Goal: Information Seeking & Learning: Obtain resource

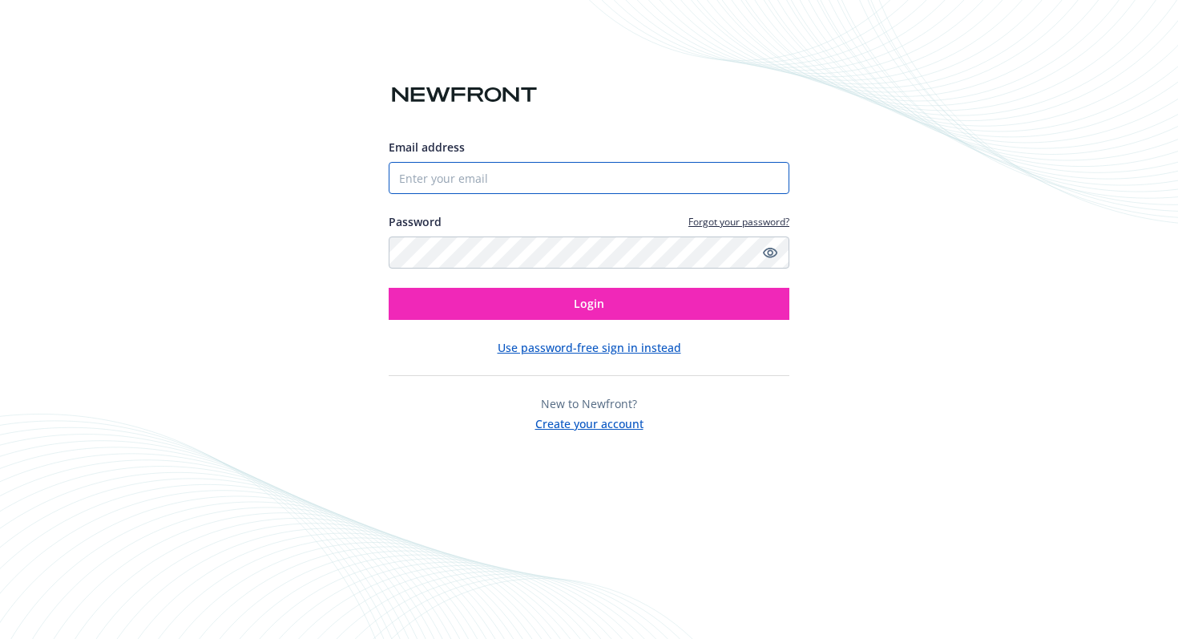
type input "[EMAIL_ADDRESS][DOMAIN_NAME]"
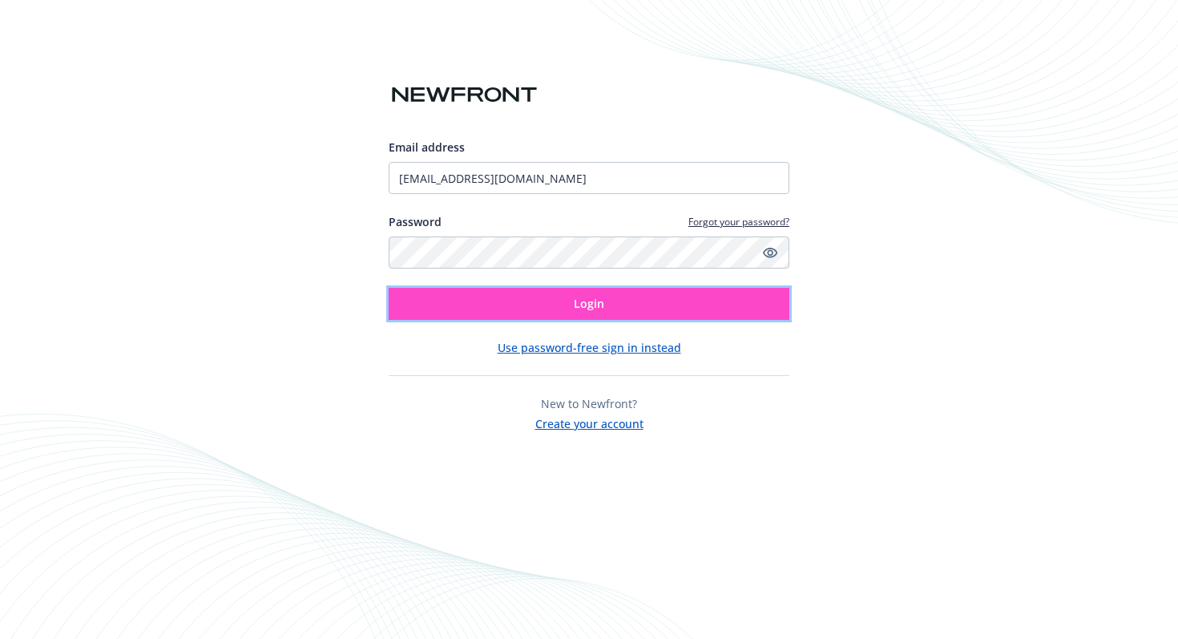
click at [535, 309] on button "Login" at bounding box center [589, 304] width 401 height 32
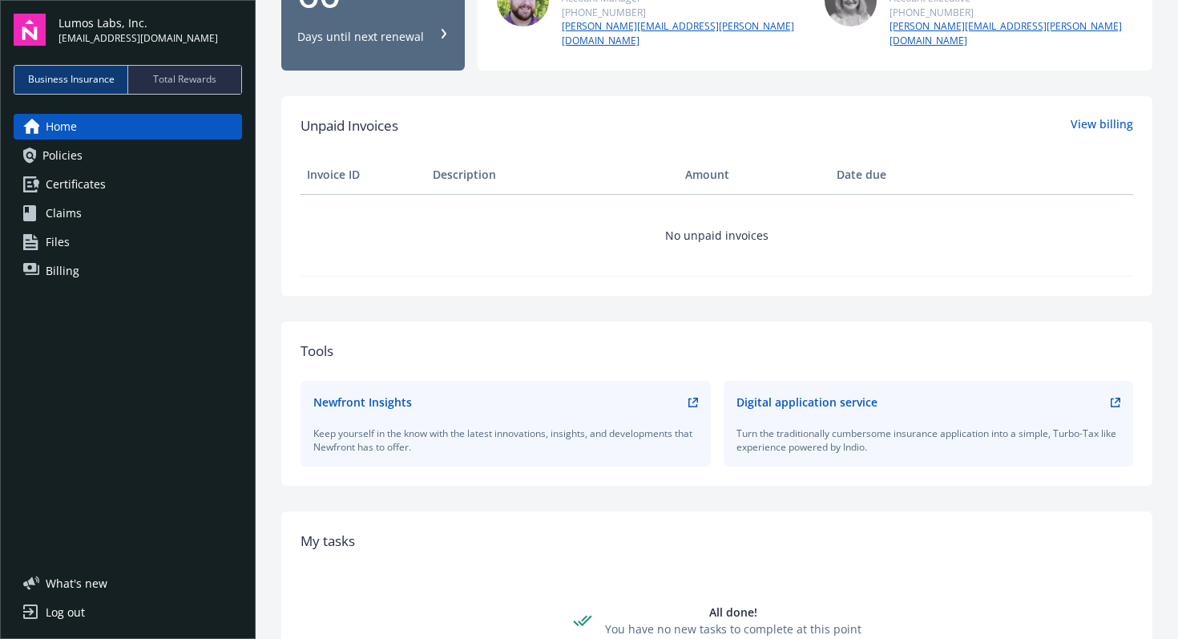
scroll to position [456, 0]
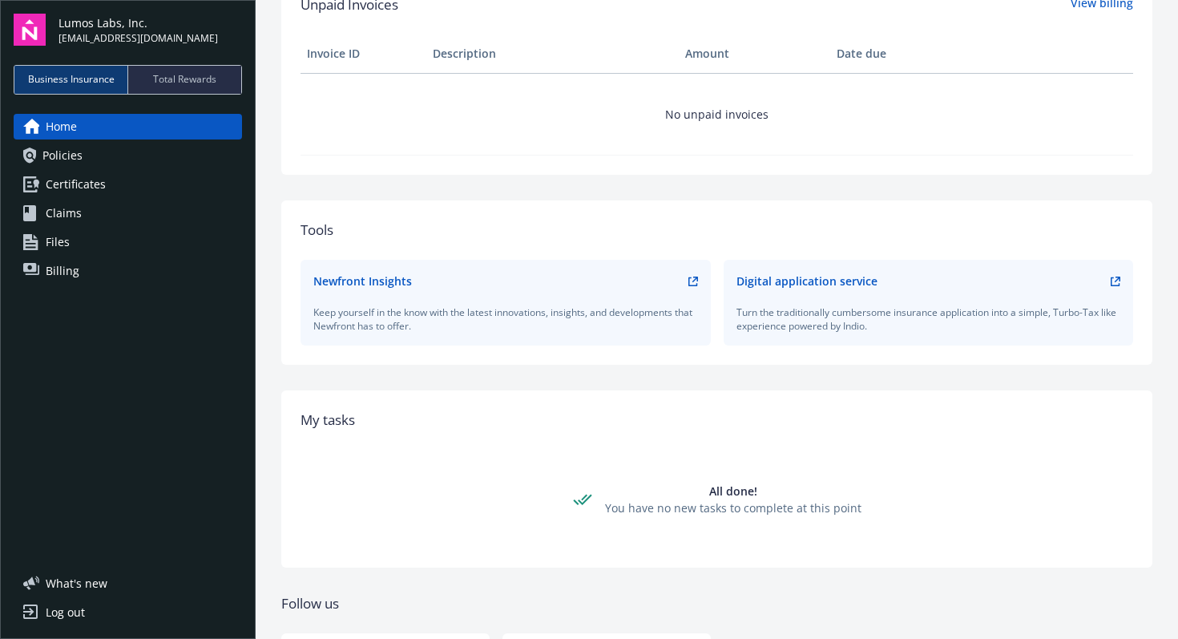
click at [80, 156] on span "Policies" at bounding box center [62, 156] width 40 height 26
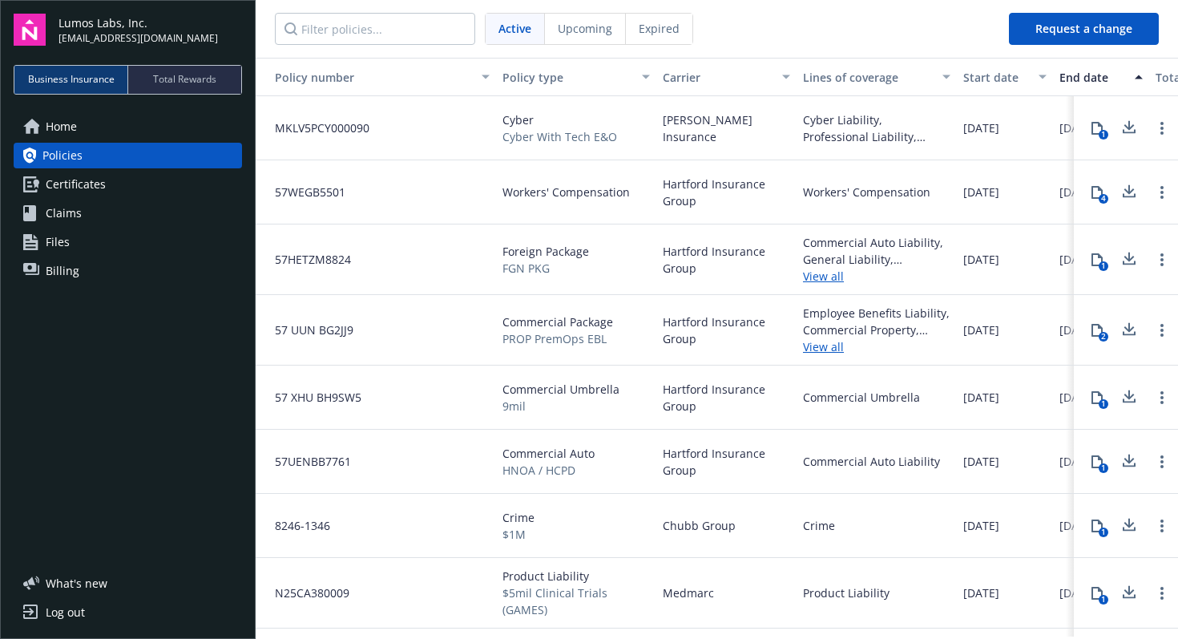
click at [67, 179] on span "Certificates" at bounding box center [76, 185] width 60 height 26
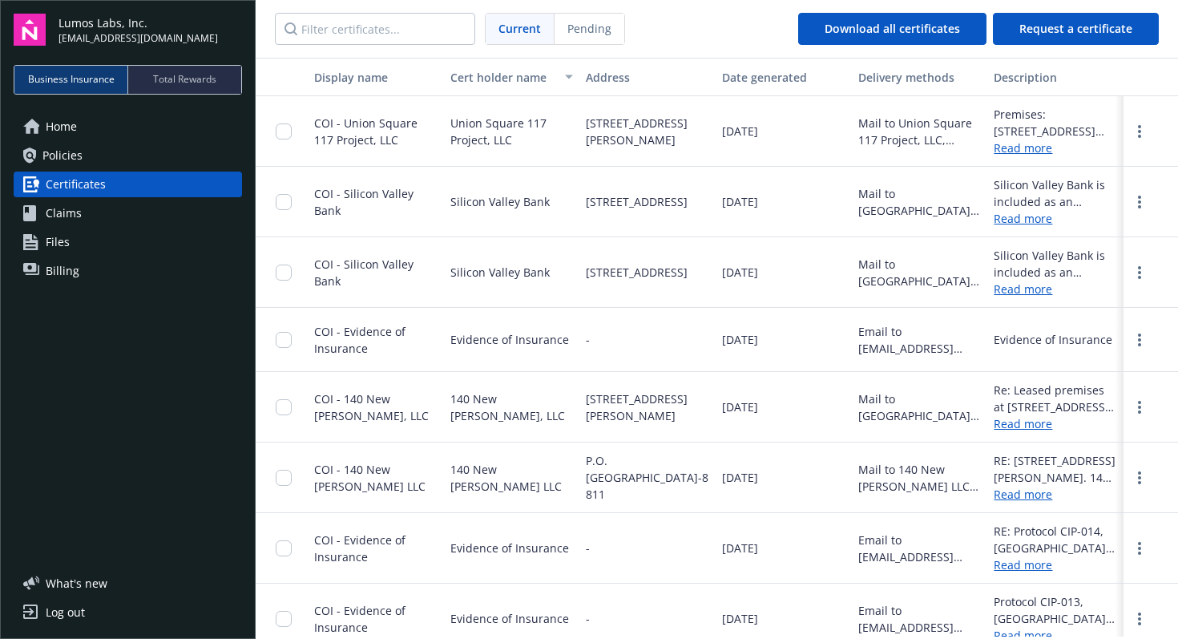
scroll to position [18, 0]
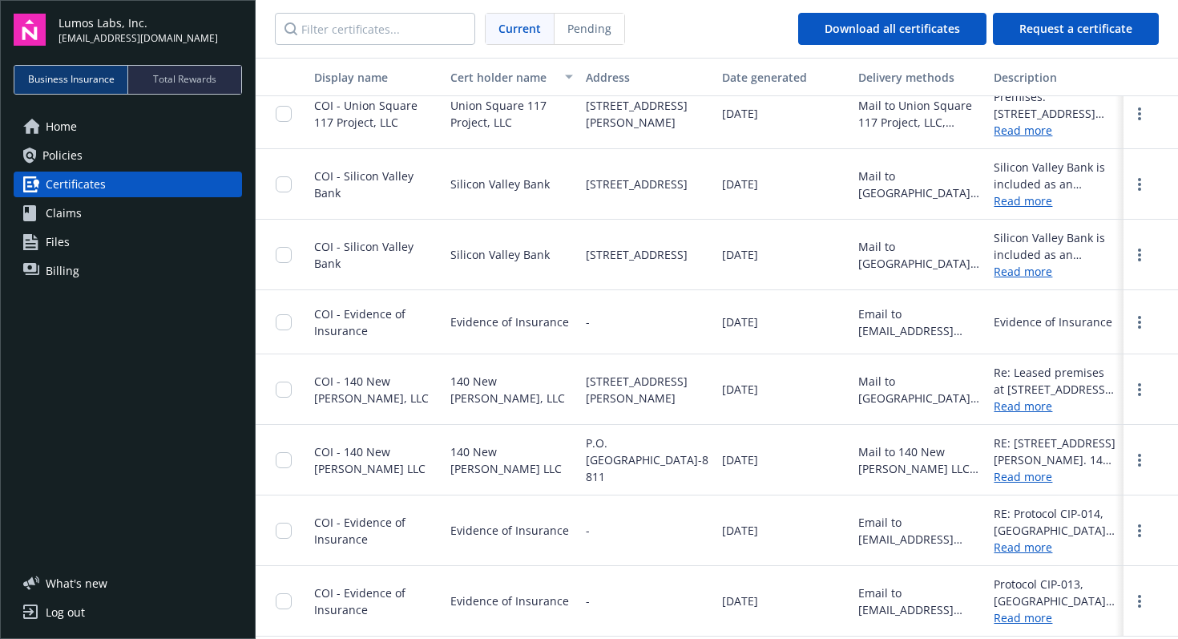
click at [175, 81] on span "Total Rewards" at bounding box center [184, 79] width 63 height 14
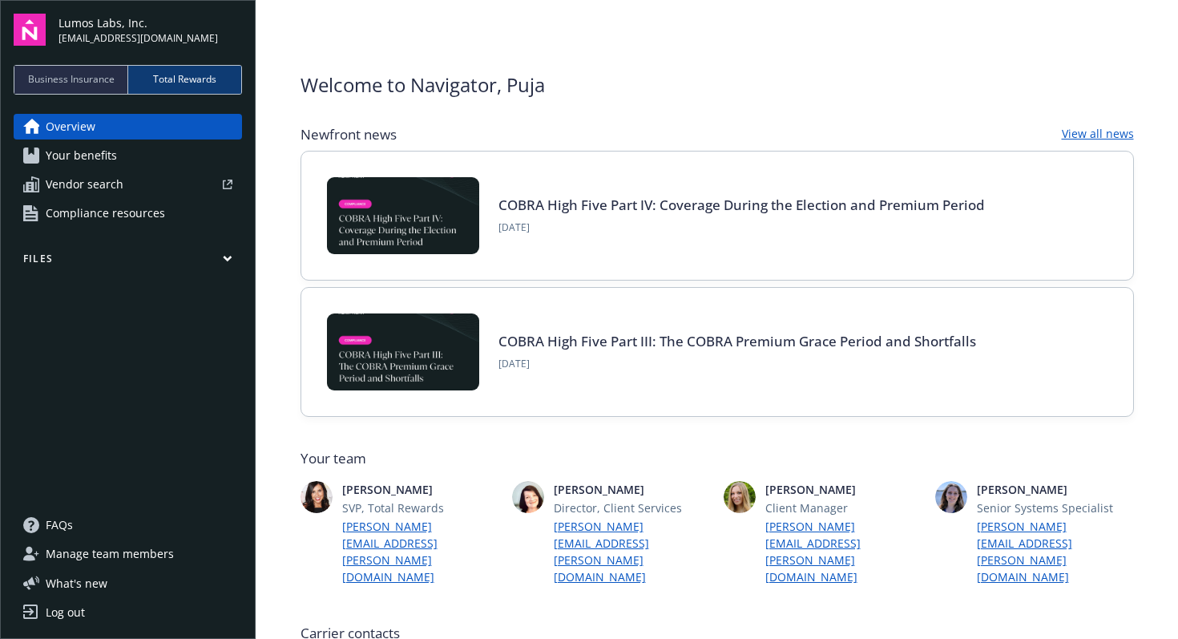
click at [89, 160] on span "Your benefits" at bounding box center [81, 156] width 71 height 26
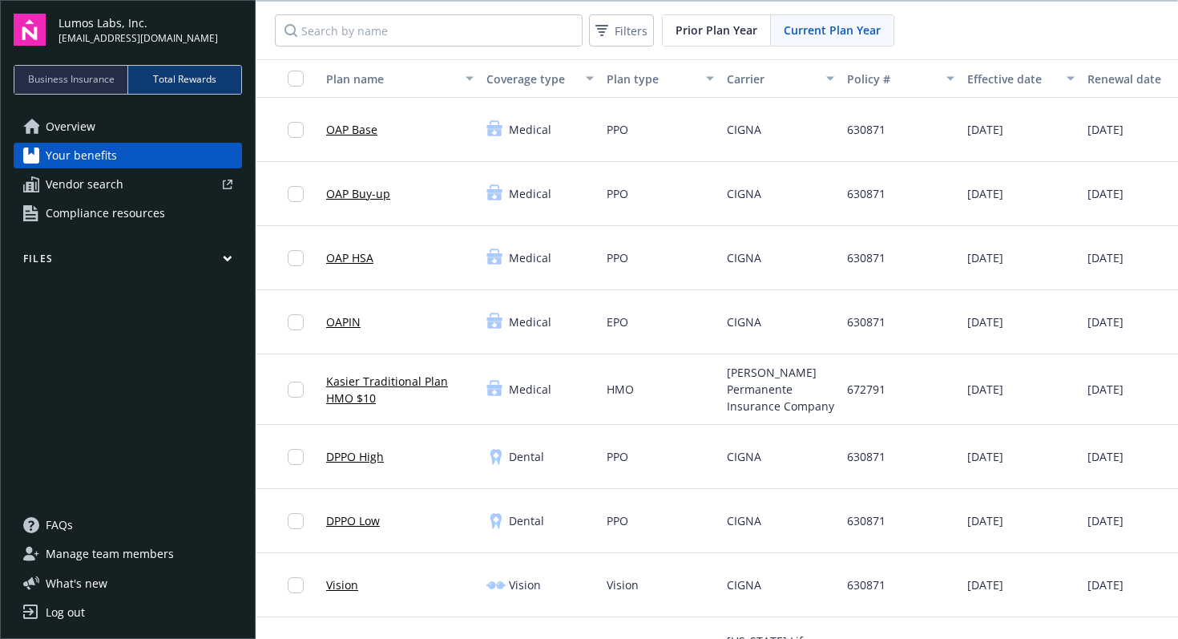
click at [89, 82] on span "Business Insurance" at bounding box center [71, 79] width 87 height 14
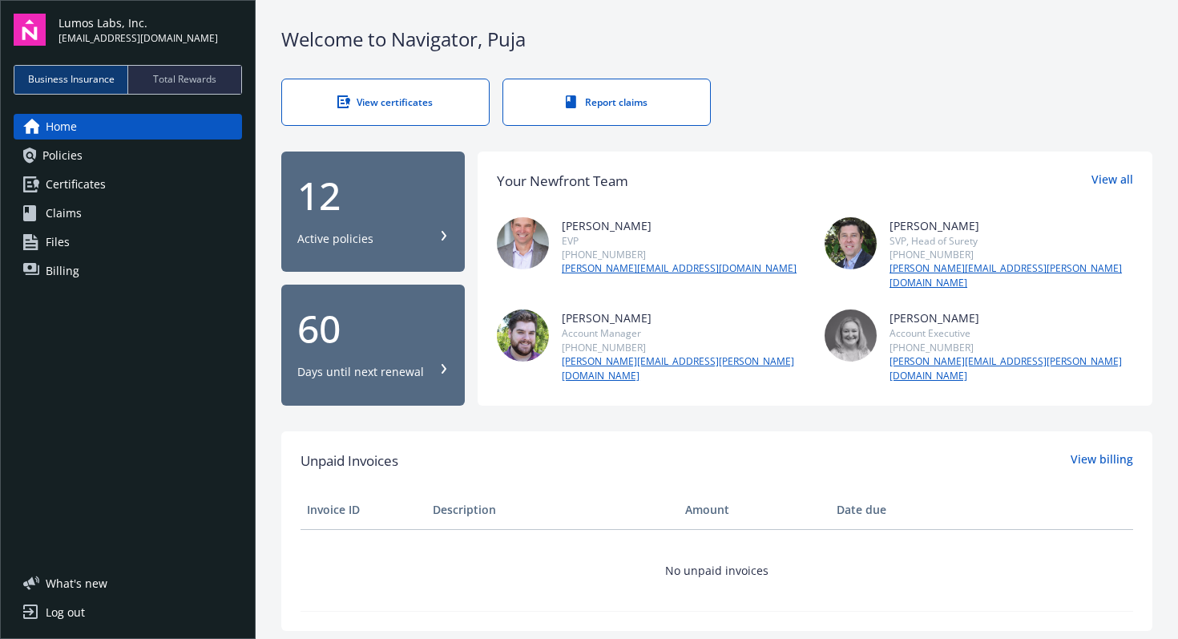
click at [84, 620] on div "Log out" at bounding box center [65, 612] width 39 height 26
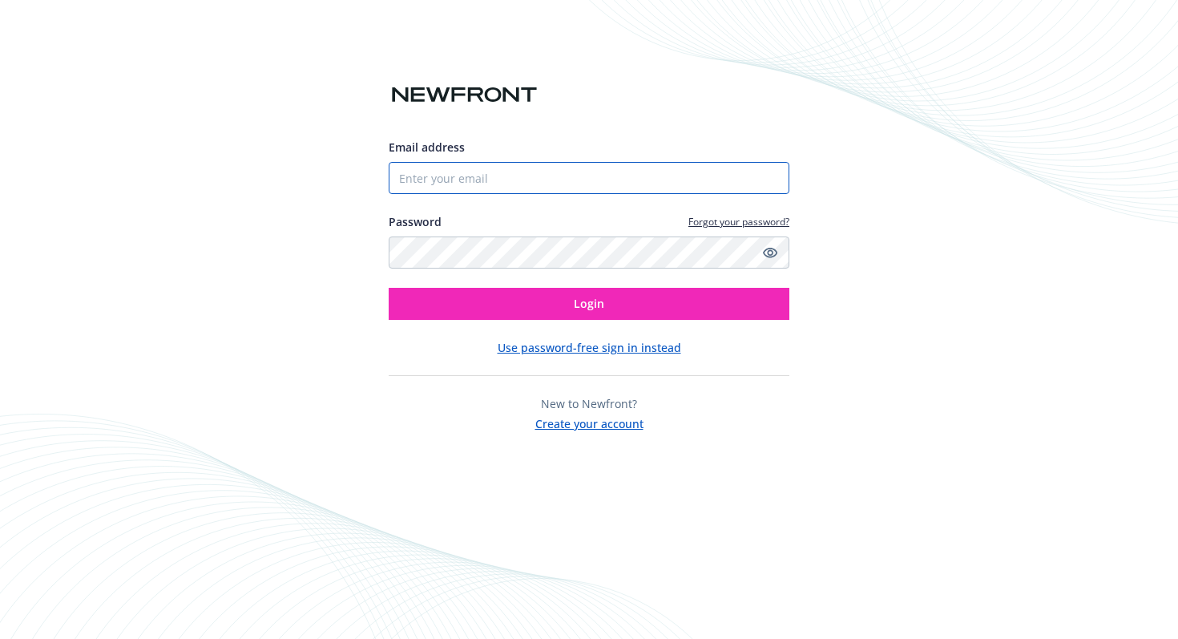
click at [582, 184] on input "Email address" at bounding box center [589, 178] width 401 height 32
type input "+91 9980033511"
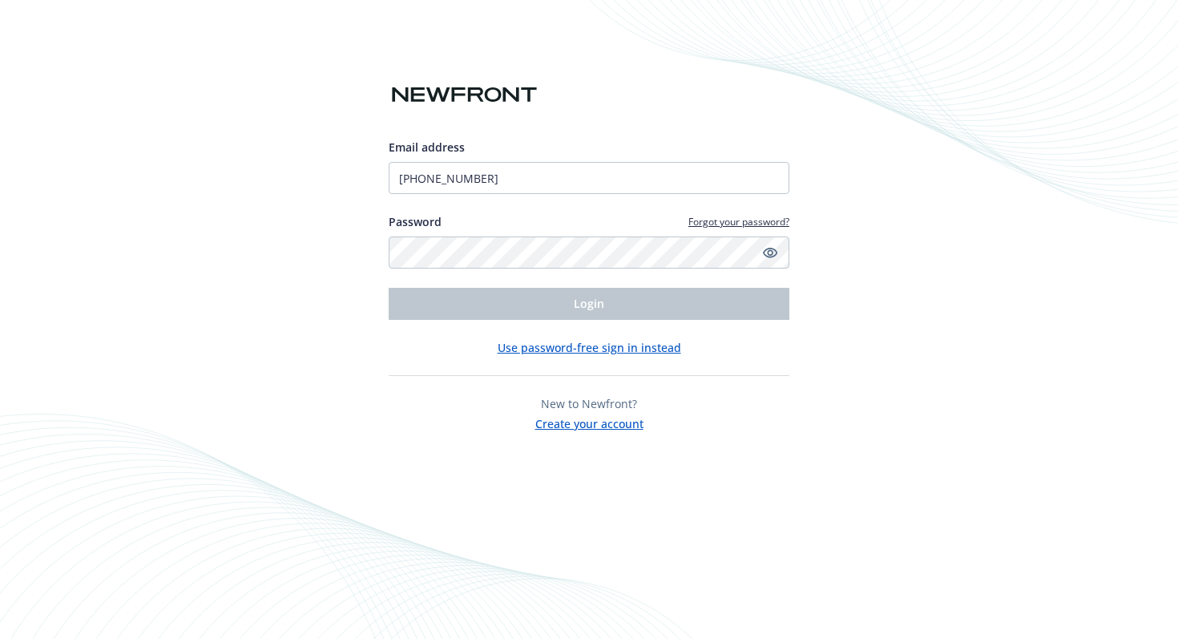
click at [563, 348] on button "Use password-free sign in instead" at bounding box center [590, 347] width 184 height 17
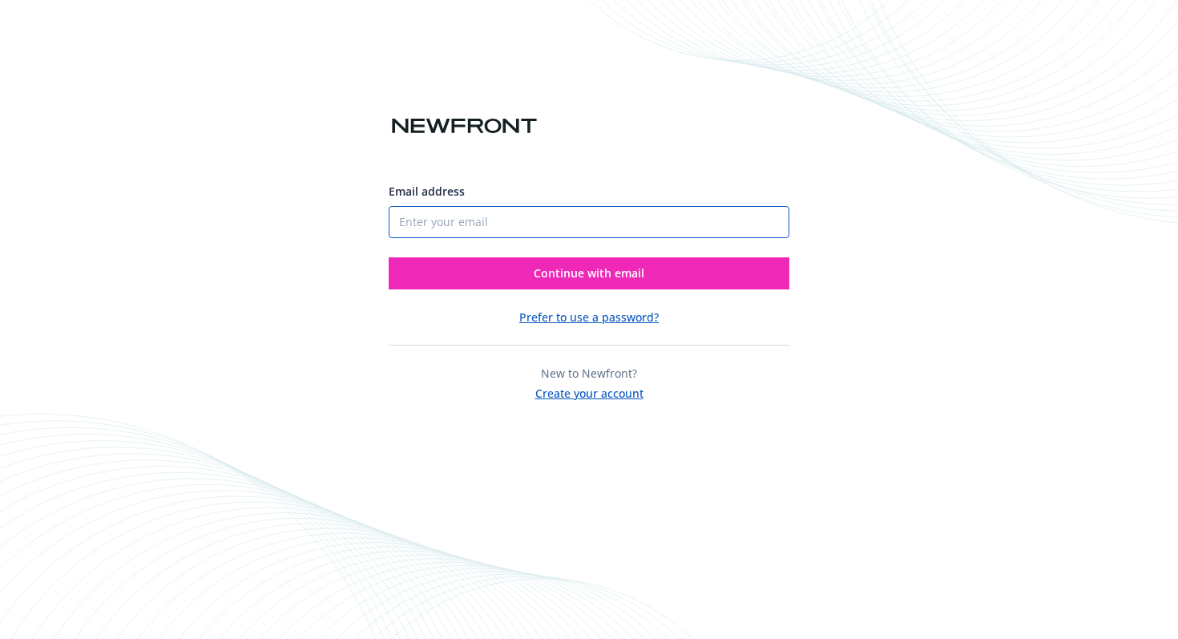
click at [477, 222] on input "Email address" at bounding box center [589, 222] width 401 height 32
type input "[EMAIL_ADDRESS][DOMAIN_NAME]"
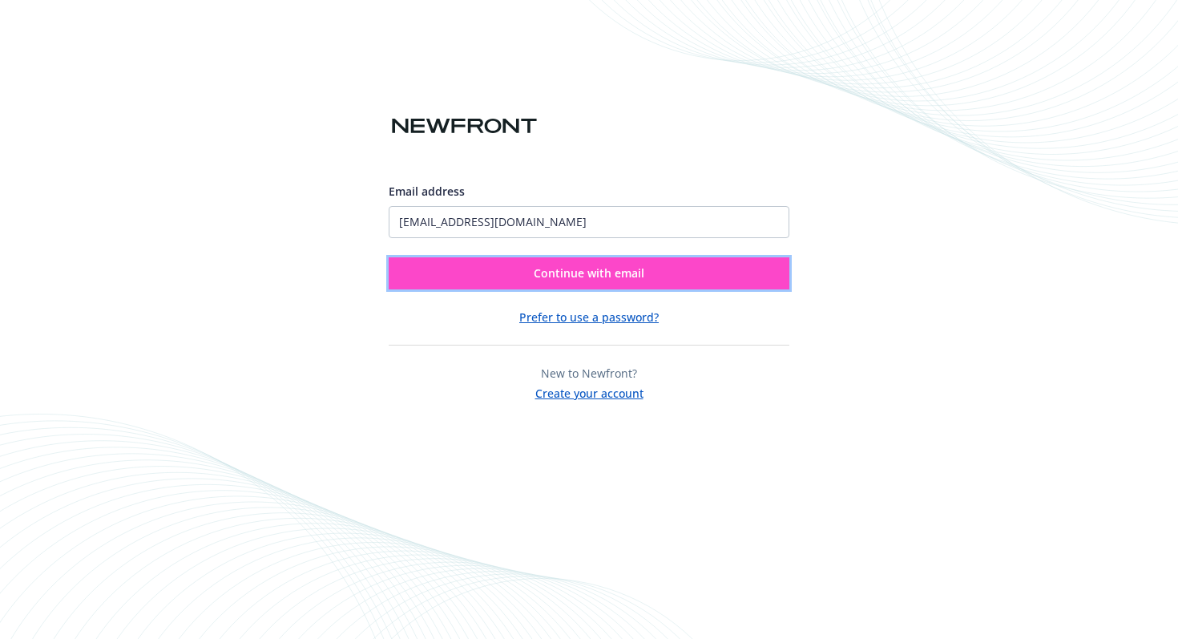
click at [585, 280] on span "Continue with email" at bounding box center [589, 272] width 111 height 15
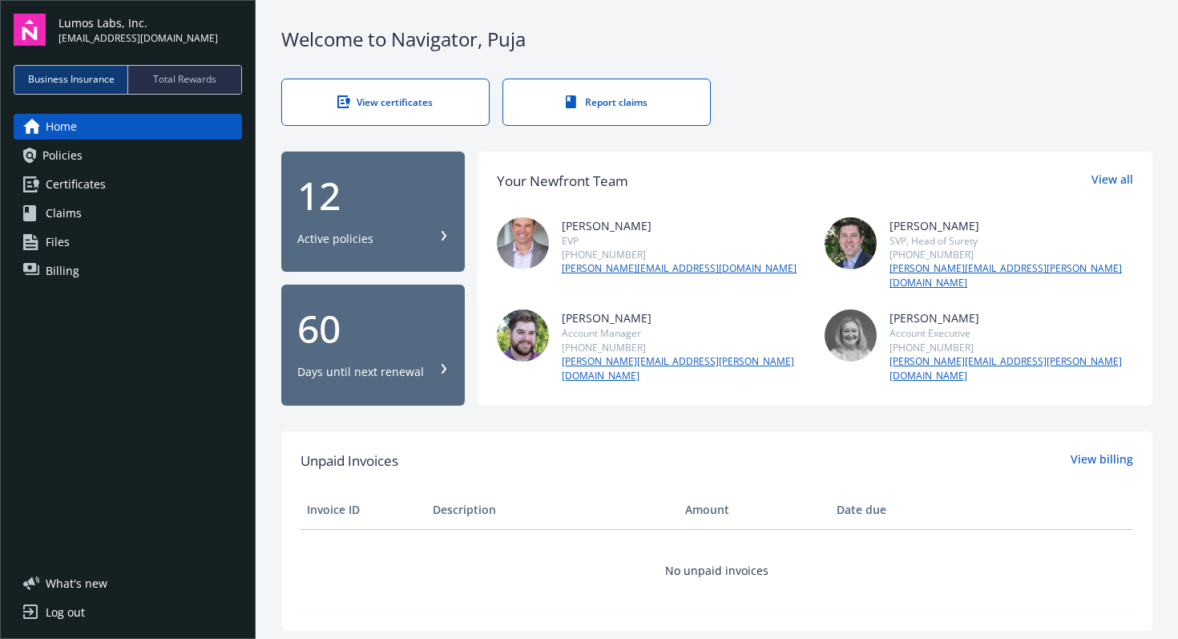
click at [399, 106] on div "View certificates" at bounding box center [385, 102] width 143 height 14
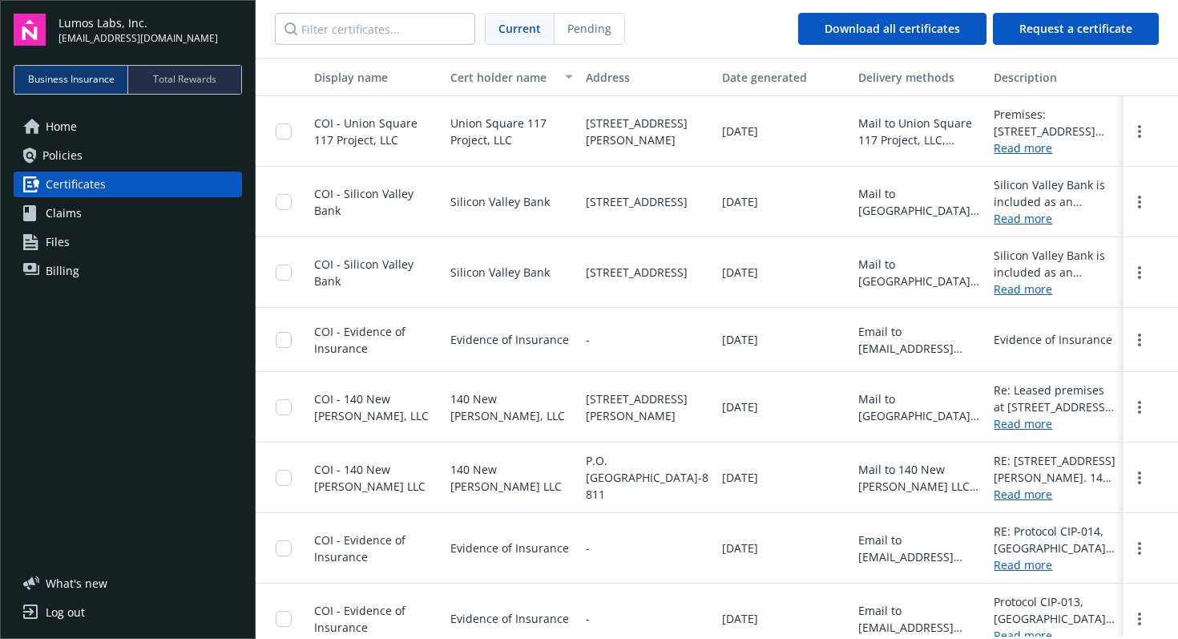
click at [180, 73] on span "Total Rewards" at bounding box center [184, 79] width 63 height 14
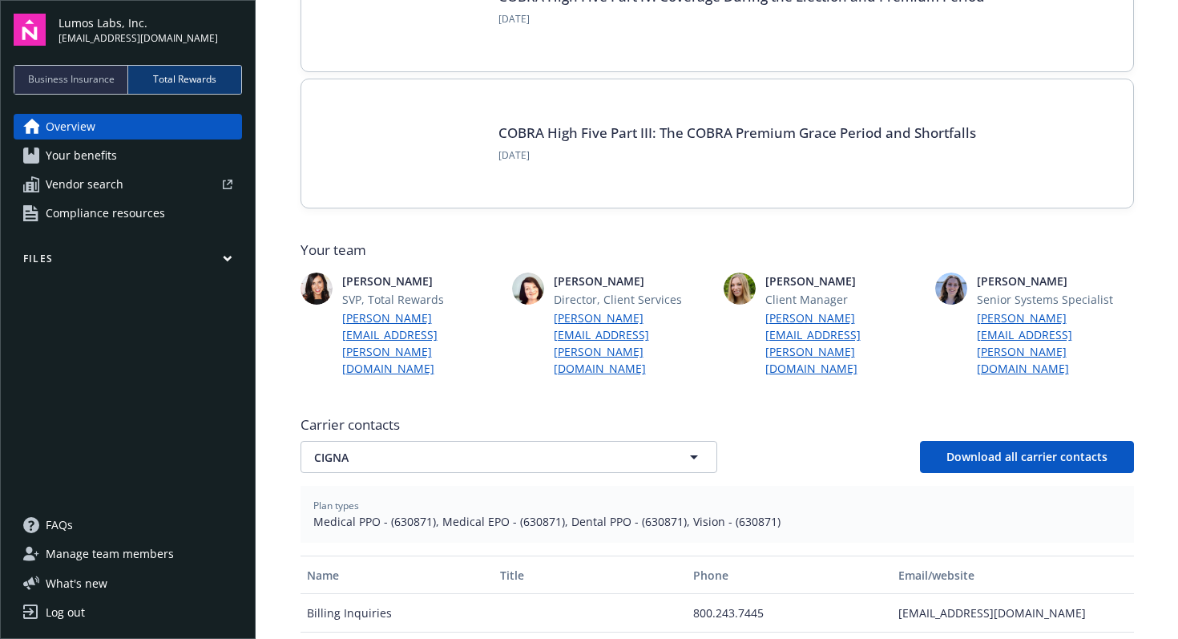
scroll to position [216, 0]
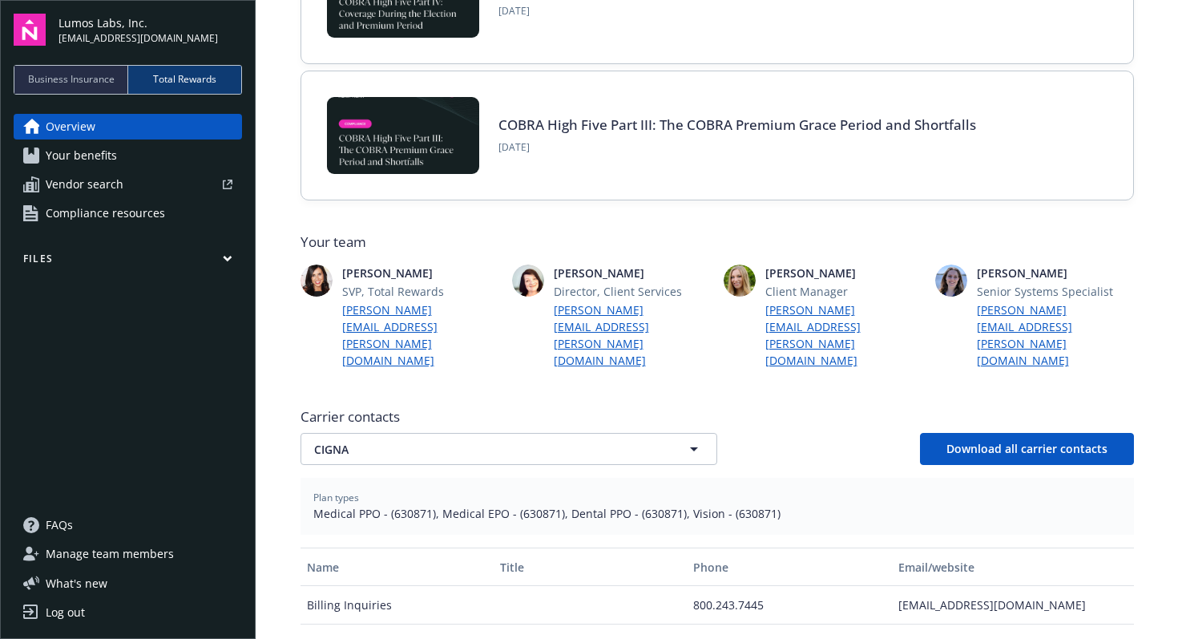
click at [90, 75] on span "Business Insurance" at bounding box center [71, 79] width 87 height 14
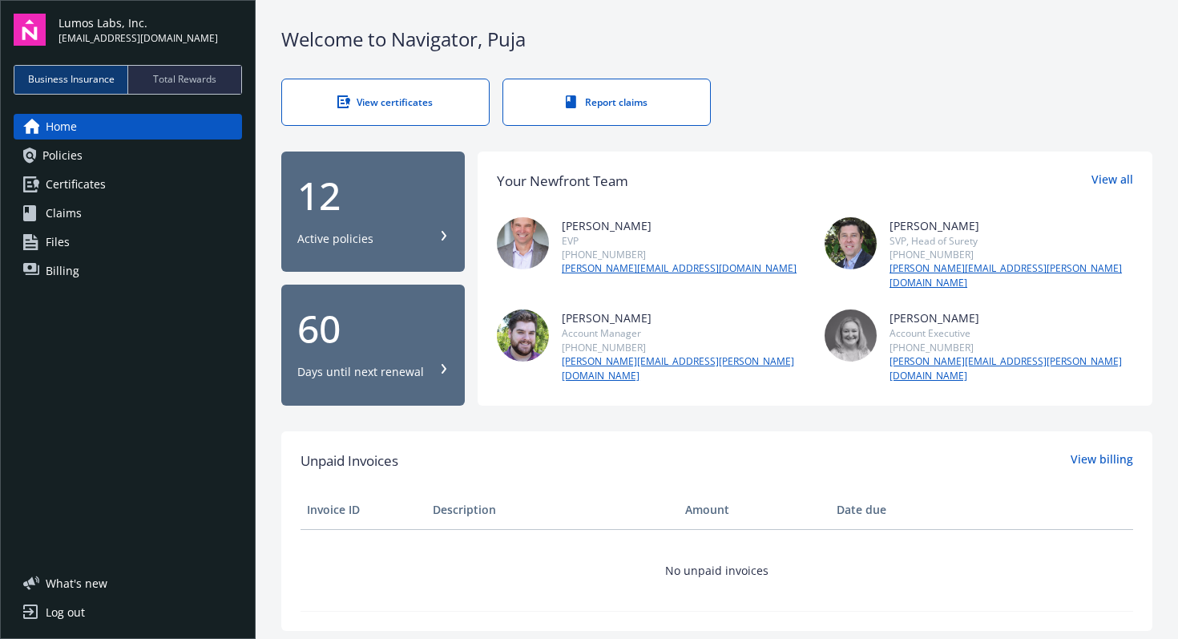
click at [171, 78] on span "Total Rewards" at bounding box center [184, 79] width 63 height 14
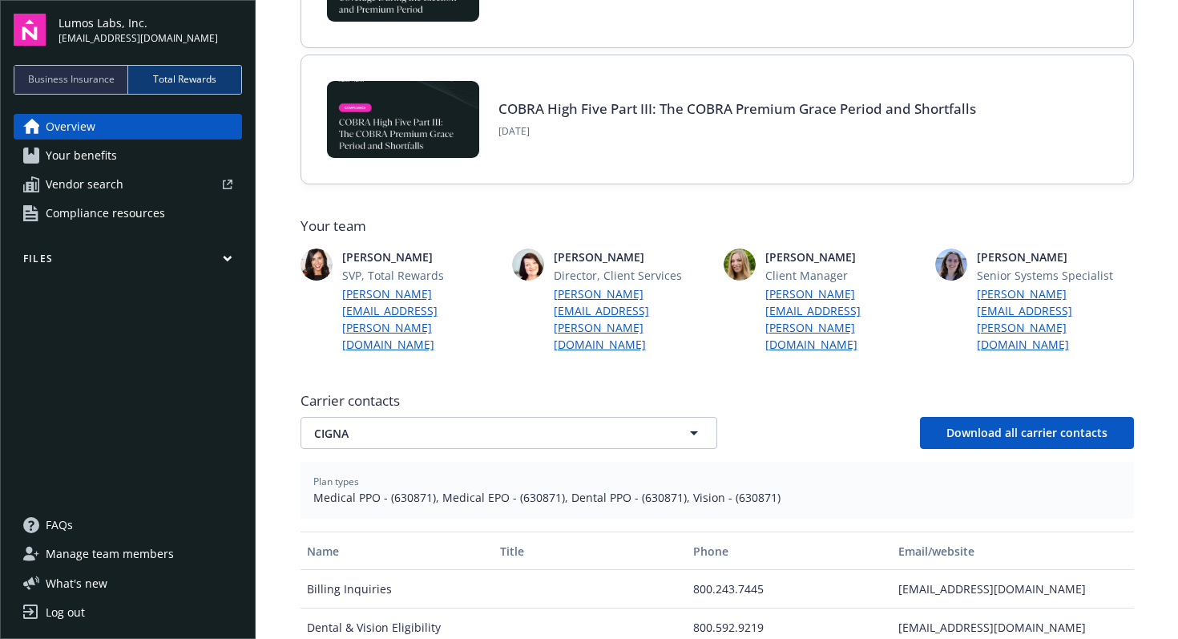
scroll to position [237, 0]
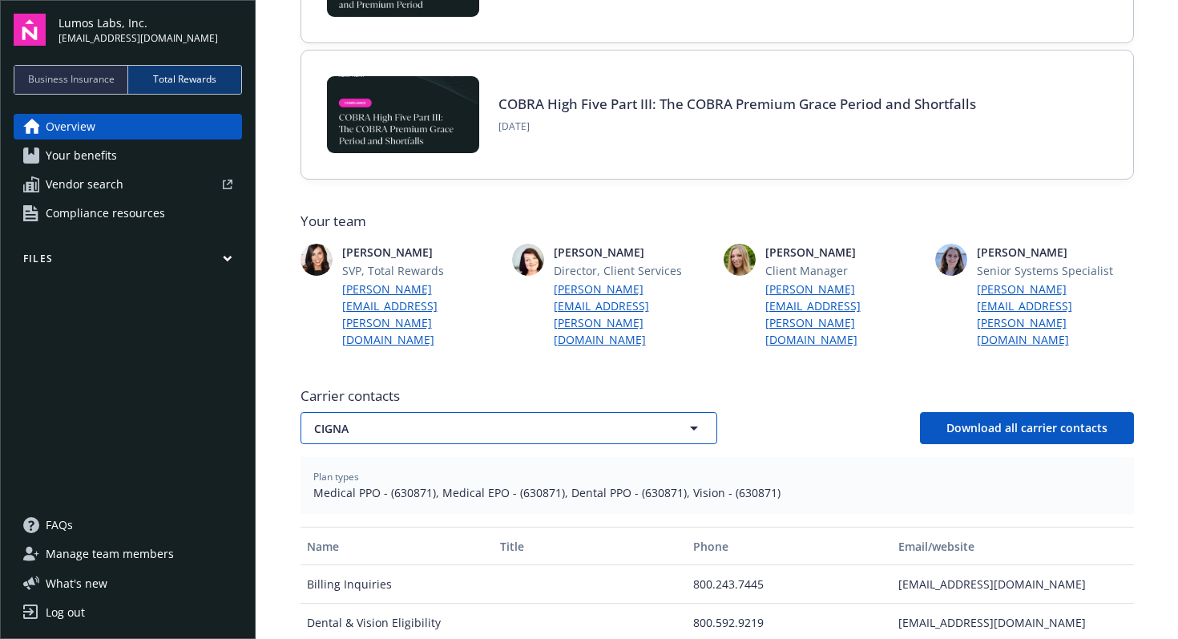
click at [608, 420] on span "CIGNA" at bounding box center [480, 428] width 333 height 17
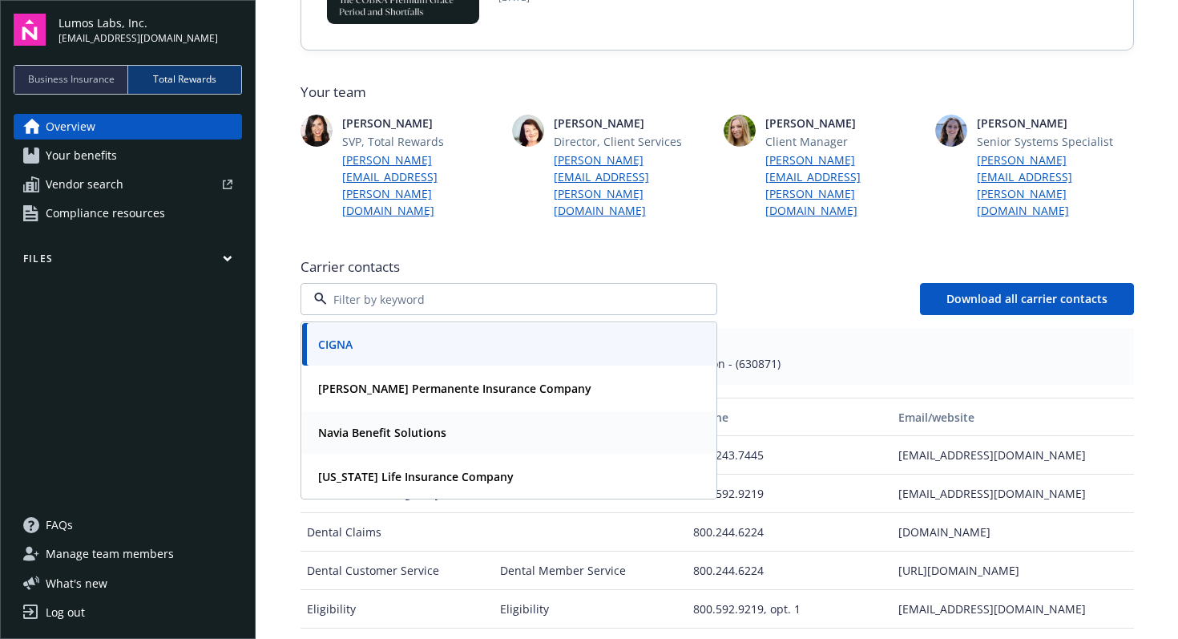
scroll to position [372, 0]
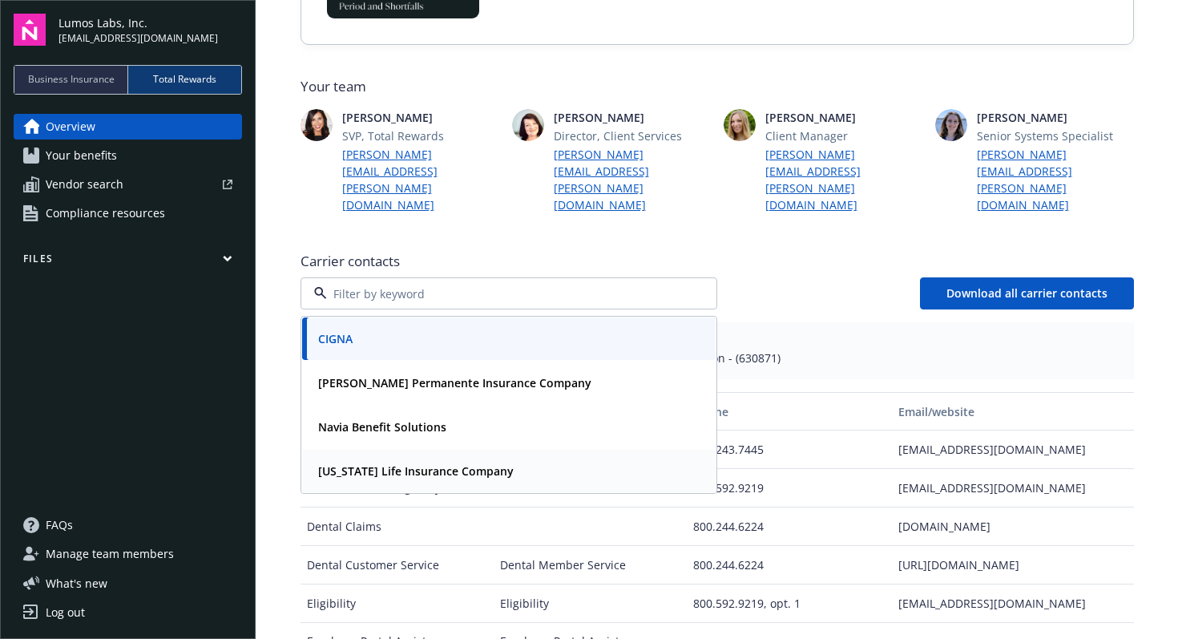
click at [517, 459] on div "New York Life Insurance Company" at bounding box center [509, 470] width 394 height 23
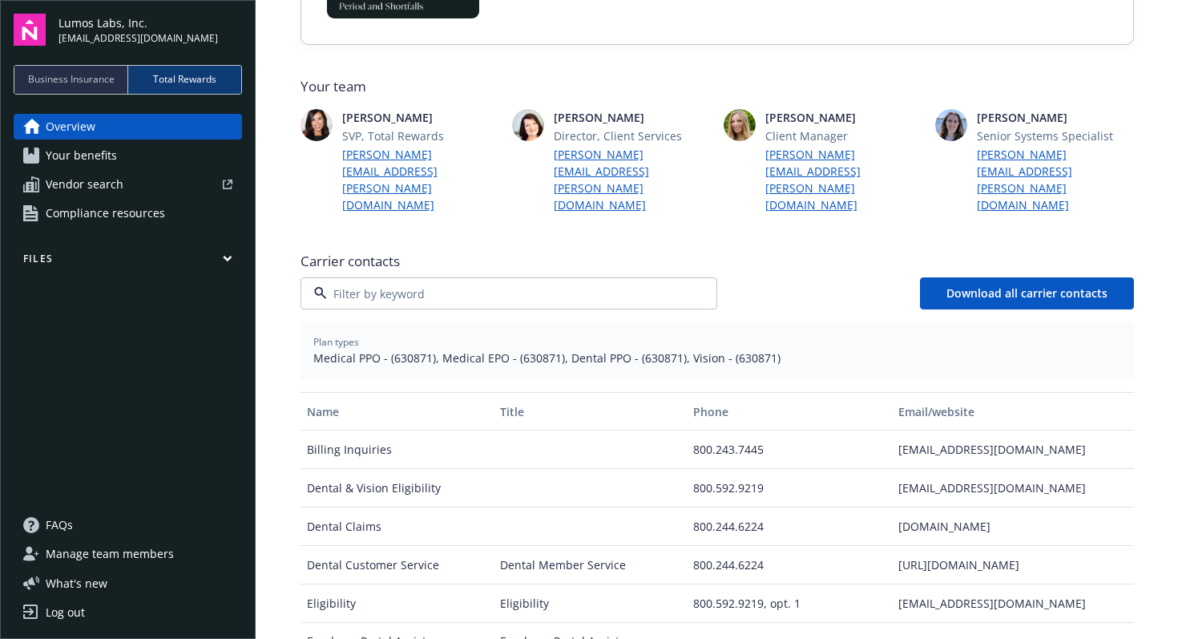
scroll to position [337, 0]
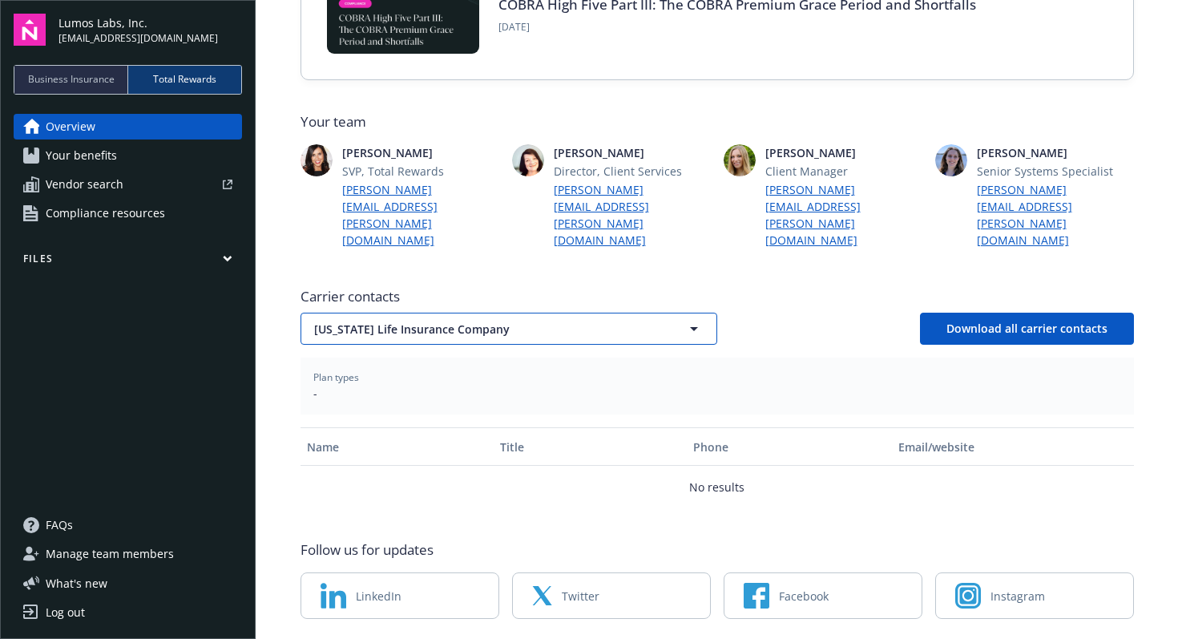
click at [557, 313] on button "New York Life Insurance Company" at bounding box center [509, 329] width 417 height 32
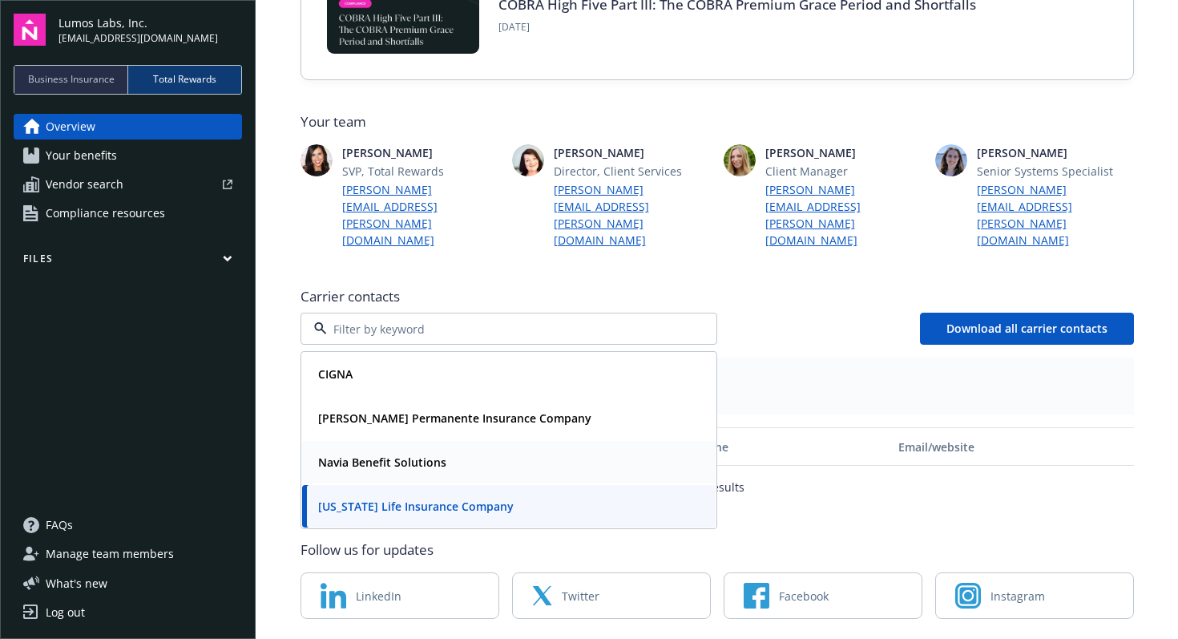
click at [472, 441] on div "Navia Benefit Solutions" at bounding box center [509, 462] width 414 height 42
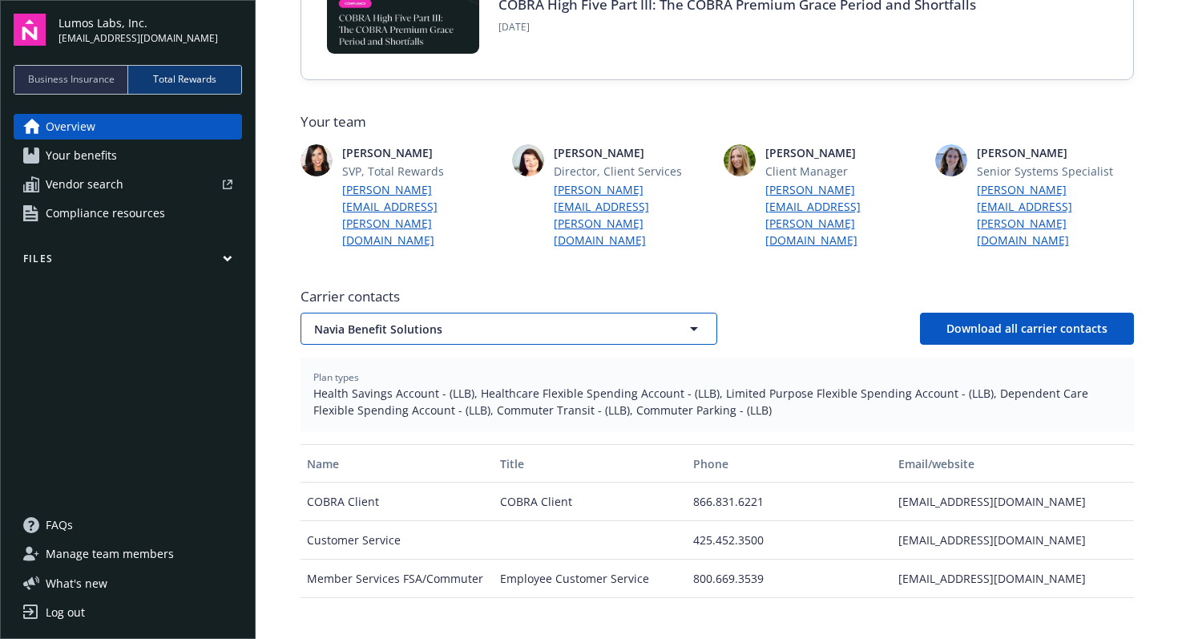
click at [575, 321] on span "Navia Benefit Solutions" at bounding box center [480, 329] width 333 height 17
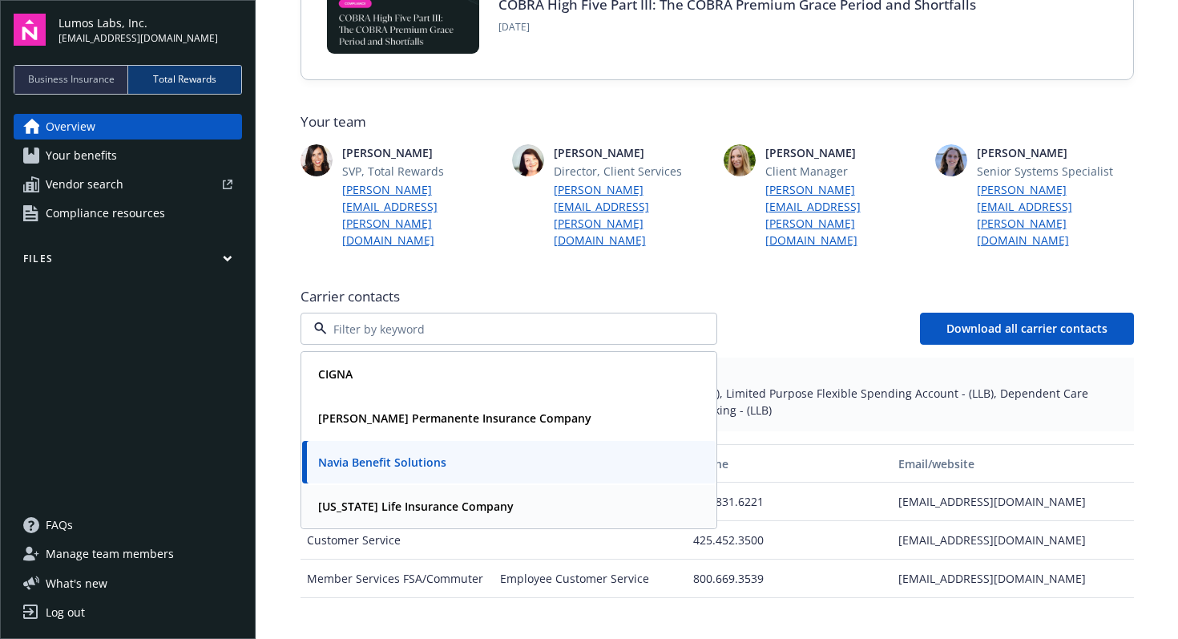
click at [495, 498] on span "New York Life Insurance Company" at bounding box center [416, 506] width 196 height 17
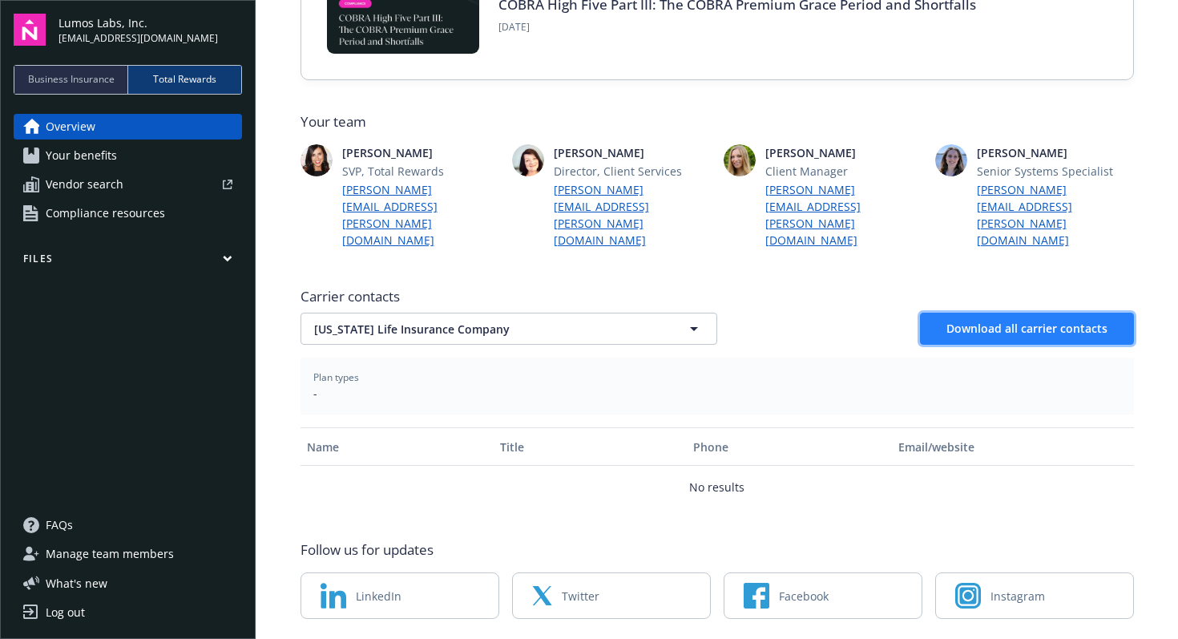
click at [1044, 313] on button "Download all carrier contacts" at bounding box center [1027, 329] width 214 height 32
click at [104, 146] on span "Your benefits" at bounding box center [81, 156] width 71 height 26
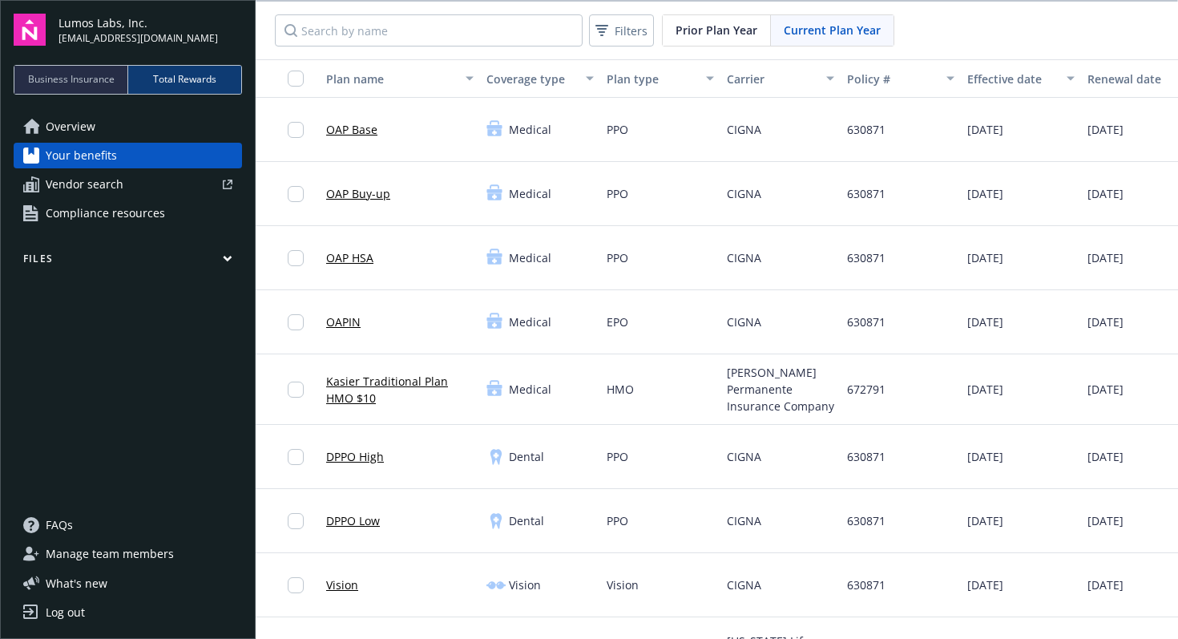
click at [89, 198] on div "Overview Your benefits Vendor search Compliance resources" at bounding box center [128, 170] width 228 height 112
click at [92, 189] on span "Vendor search" at bounding box center [85, 185] width 78 height 26
click at [122, 203] on span "Compliance resources" at bounding box center [105, 213] width 119 height 26
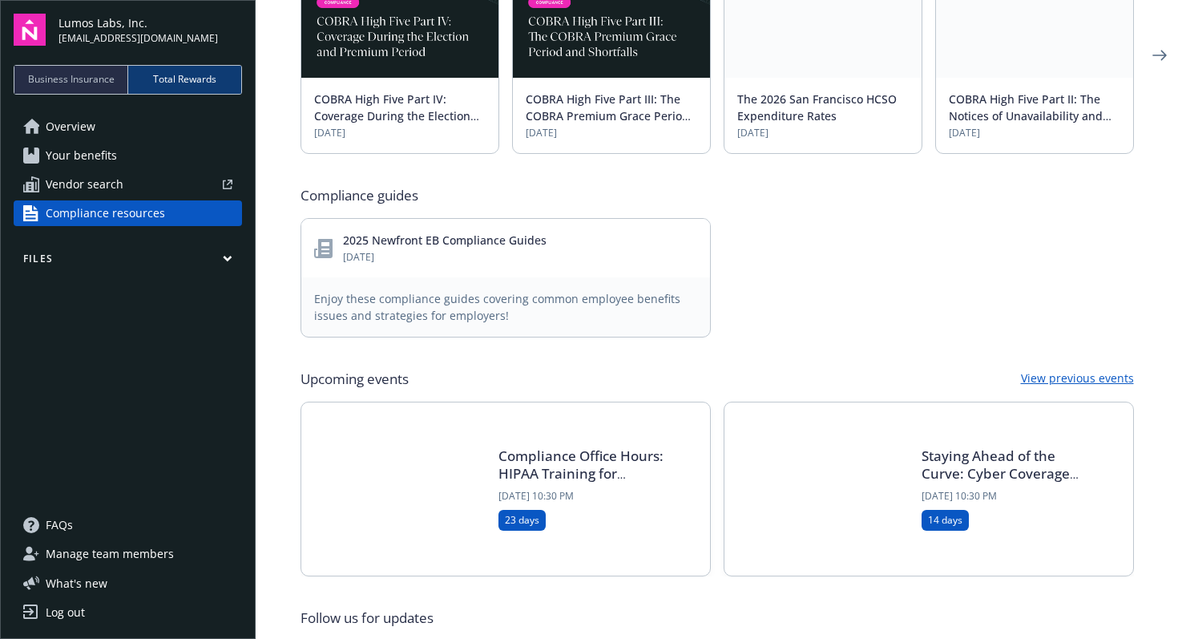
scroll to position [710, 0]
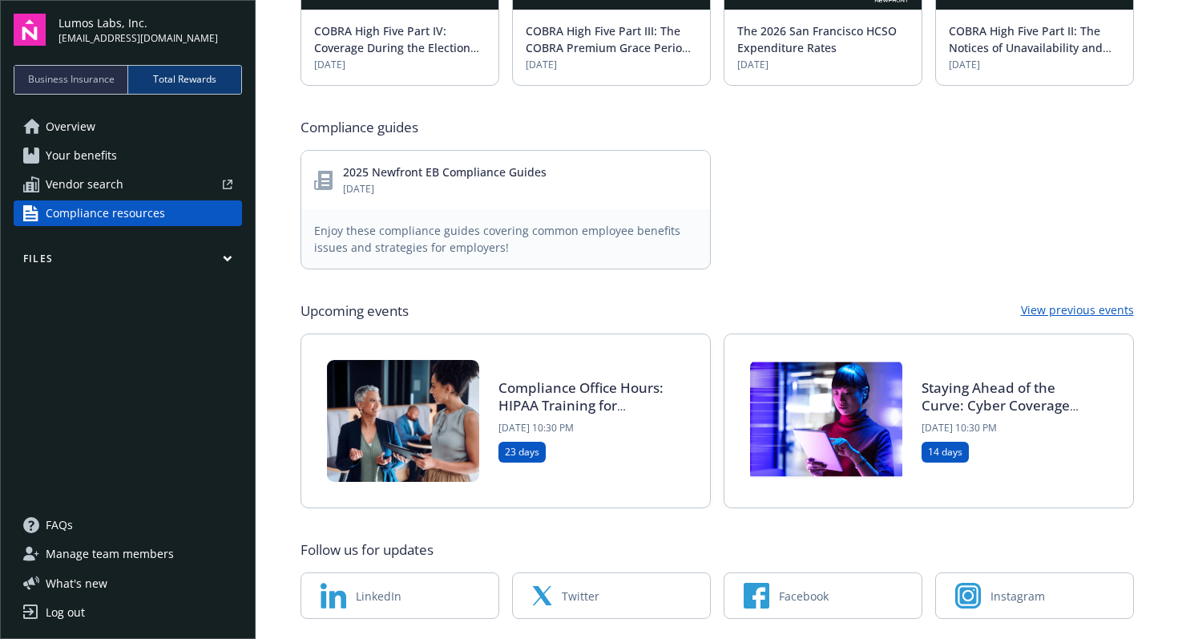
click at [230, 240] on div "Overview Your benefits Vendor search Compliance resources Files" at bounding box center [128, 303] width 228 height 379
click at [230, 252] on button "Files" at bounding box center [128, 262] width 228 height 20
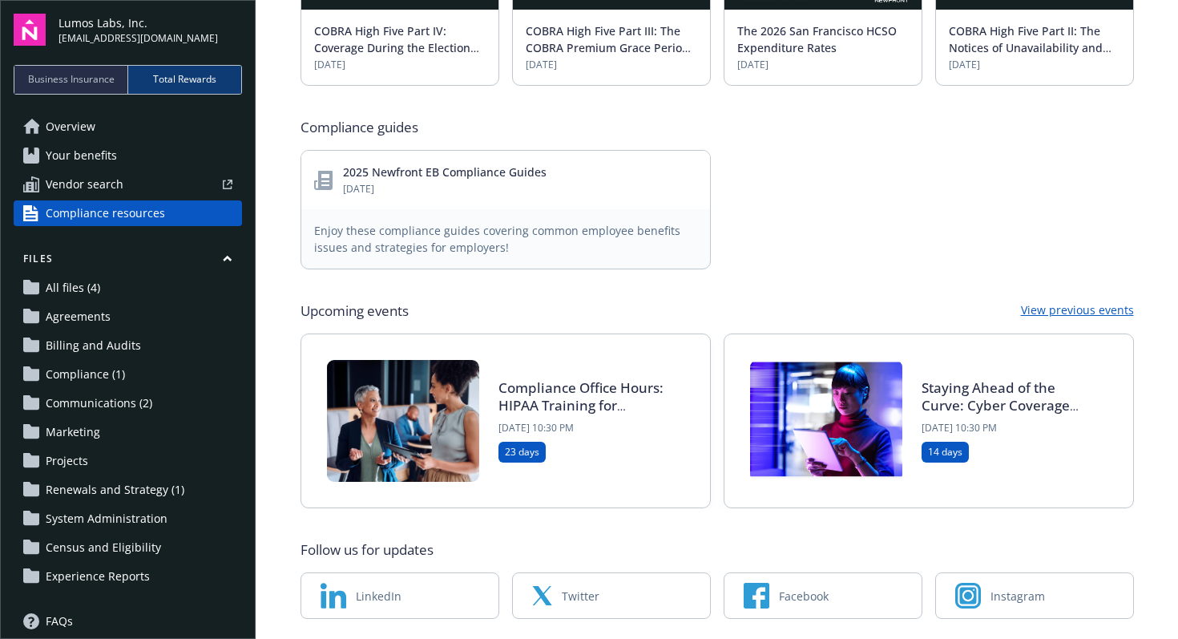
scroll to position [96, 0]
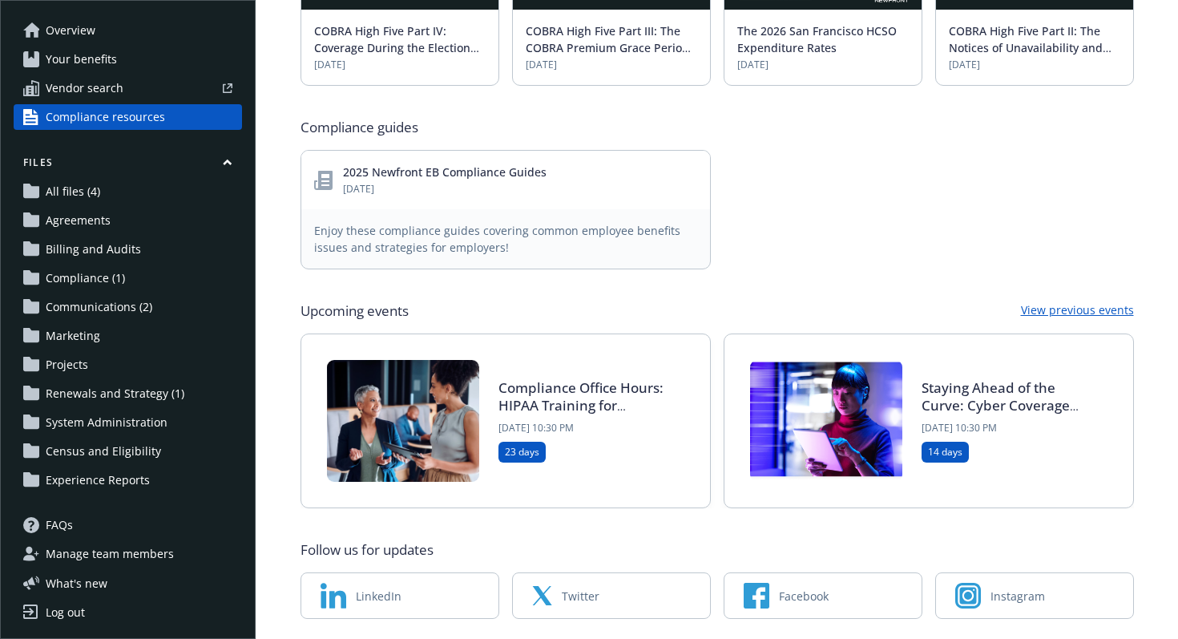
click at [90, 281] on span "Compliance (1)" at bounding box center [85, 278] width 79 height 26
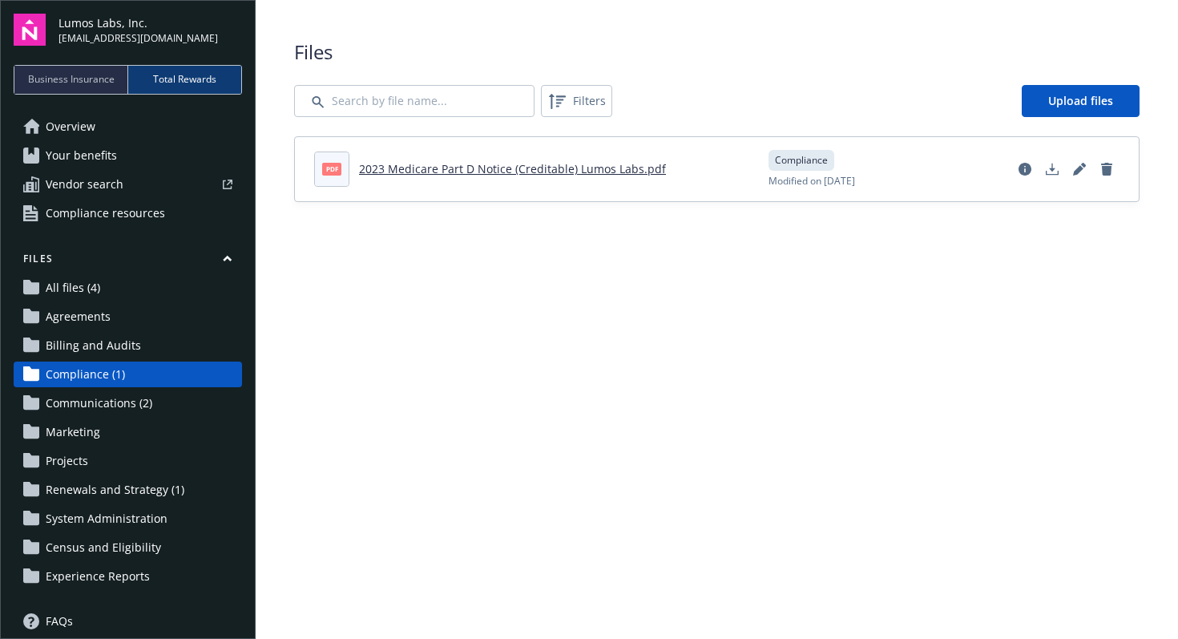
click at [139, 408] on span "Communications (2)" at bounding box center [99, 403] width 107 height 26
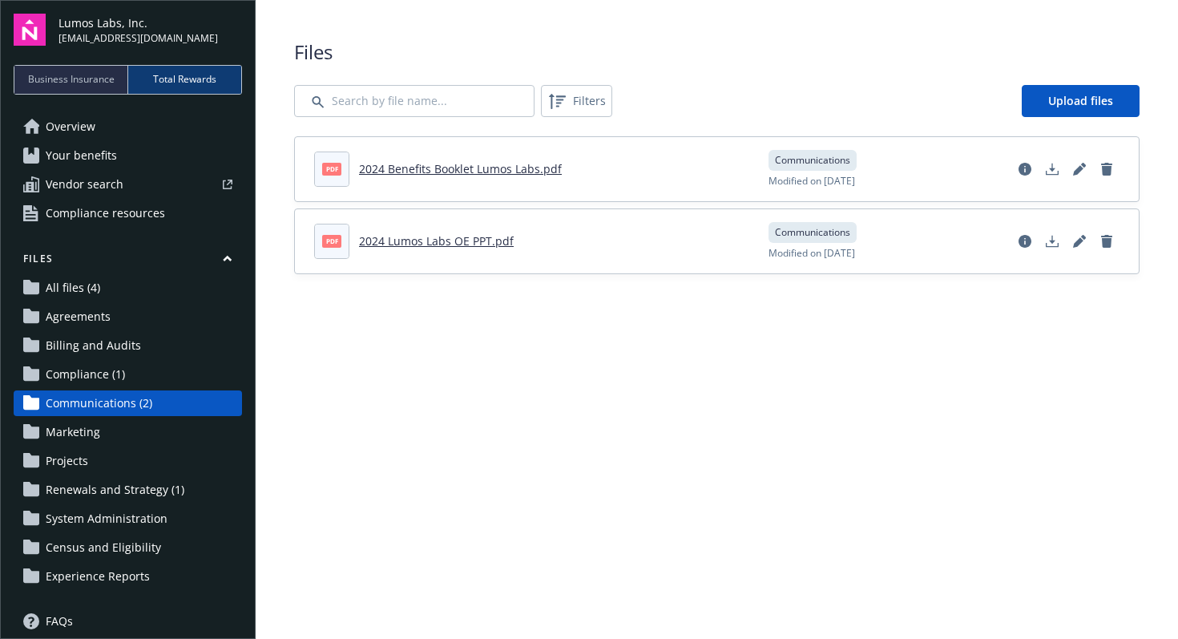
click at [441, 170] on link "2024 Benefits Booklet Lumos Labs.pdf" at bounding box center [460, 168] width 203 height 15
click at [424, 244] on link "2024 Lumos Labs OE PPT.pdf" at bounding box center [436, 240] width 155 height 15
click at [112, 498] on span "Renewals and Strategy (1)" at bounding box center [115, 490] width 139 height 26
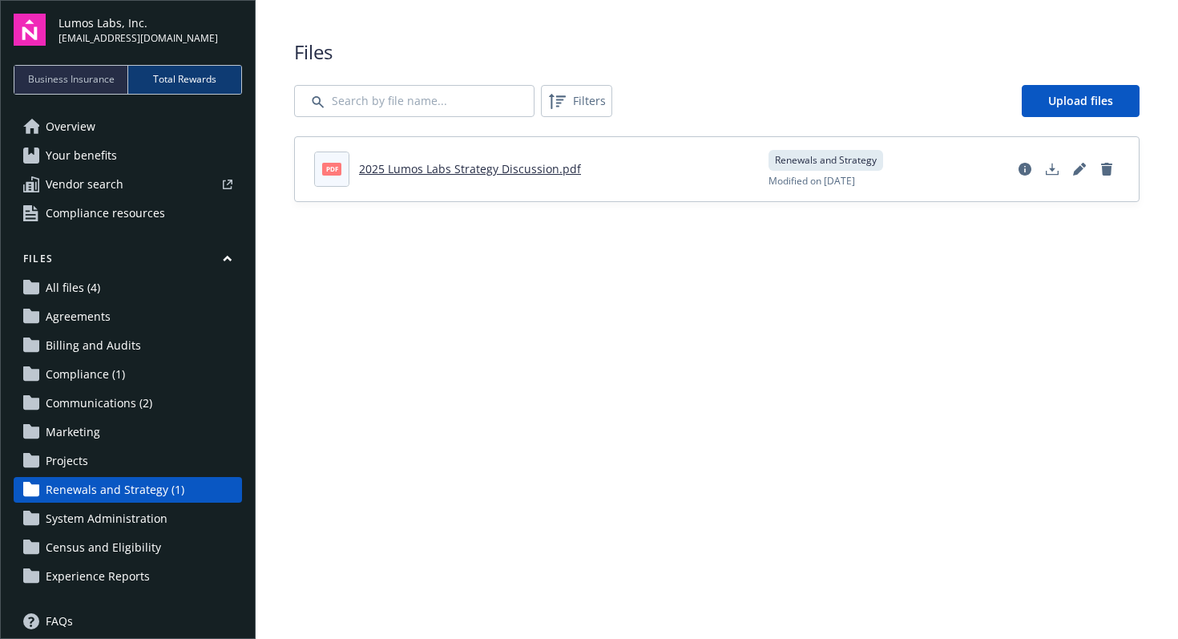
click at [484, 169] on link "2025 Lumos Labs Strategy Discussion.pdf" at bounding box center [470, 168] width 222 height 15
click at [83, 85] on span "Business Insurance" at bounding box center [71, 79] width 87 height 14
